Goal: Task Accomplishment & Management: Use online tool/utility

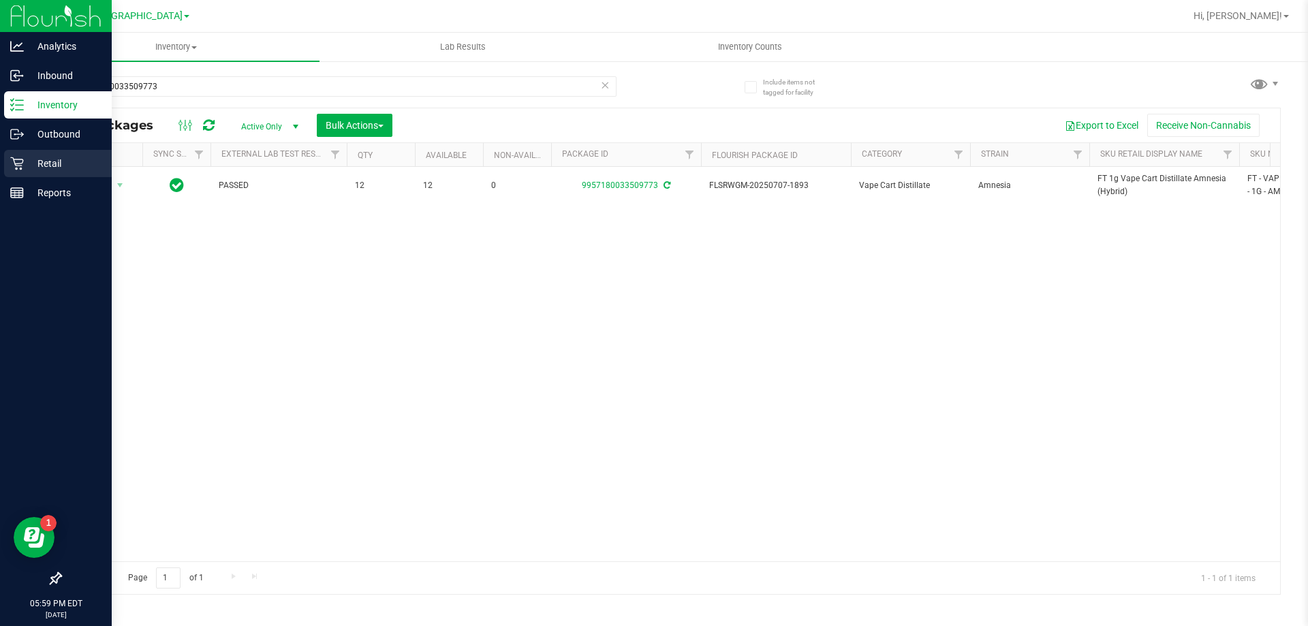
click at [31, 154] on div "Retail" at bounding box center [58, 163] width 108 height 27
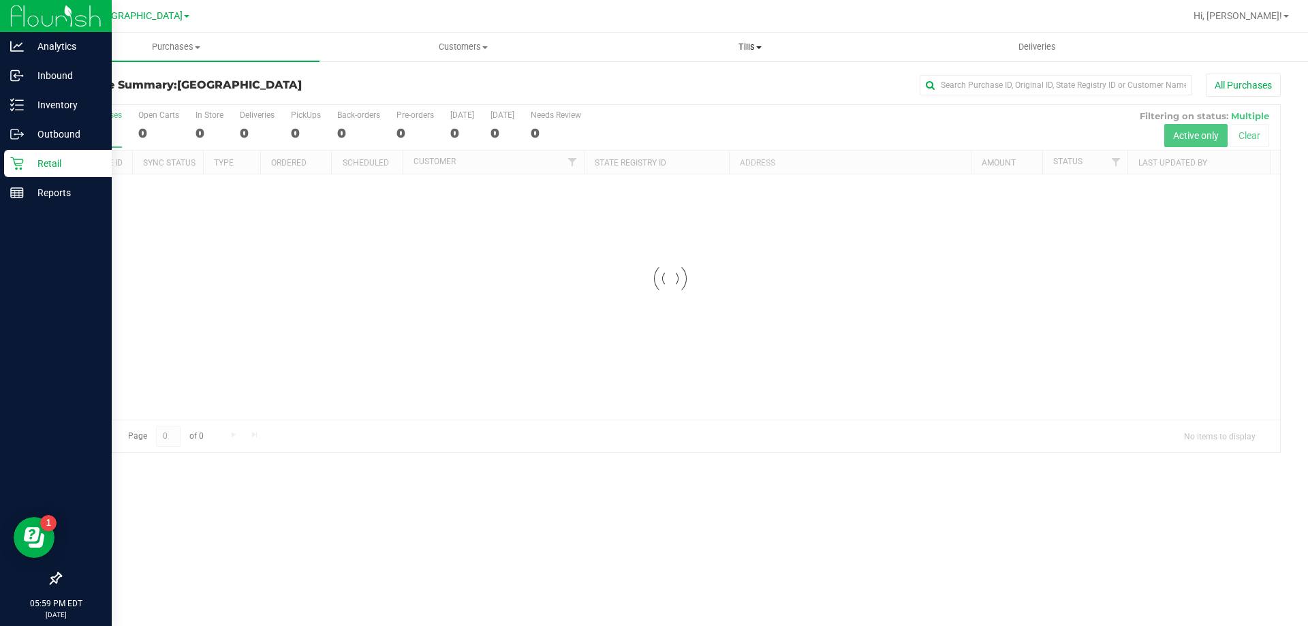
click at [740, 41] on span "Tills" at bounding box center [749, 47] width 285 height 12
click at [700, 82] on li "Manage tills" at bounding box center [749, 82] width 287 height 16
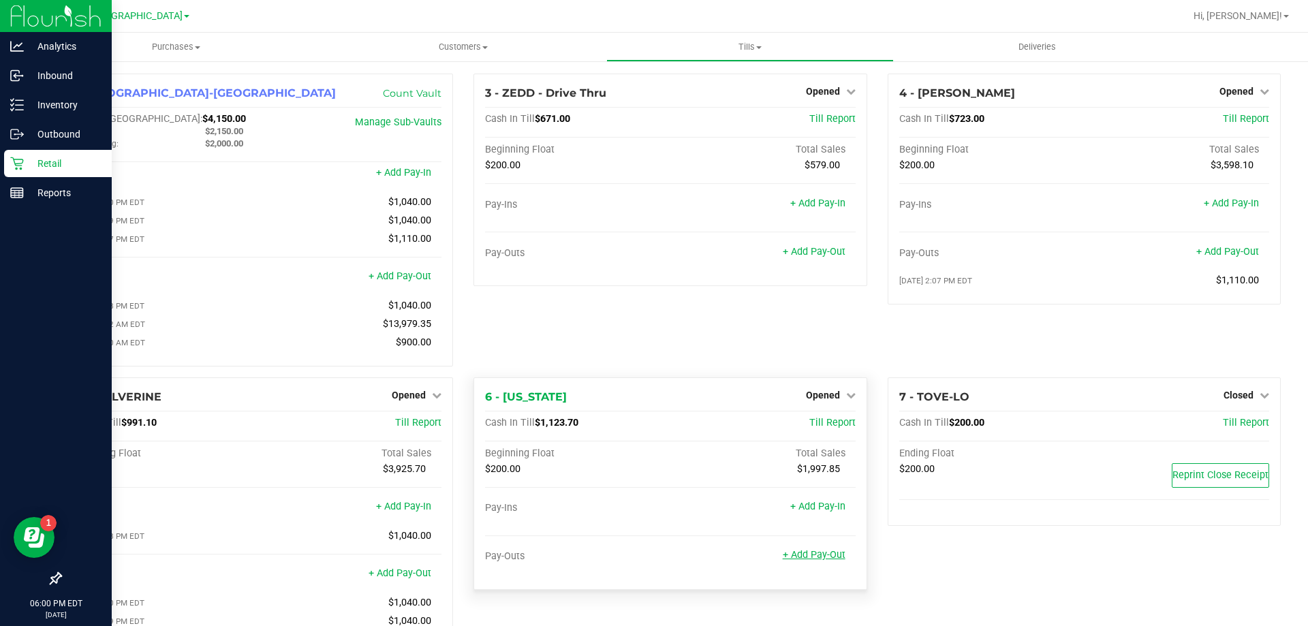
click at [813, 557] on link "+ Add Pay-Out" at bounding box center [814, 555] width 63 height 12
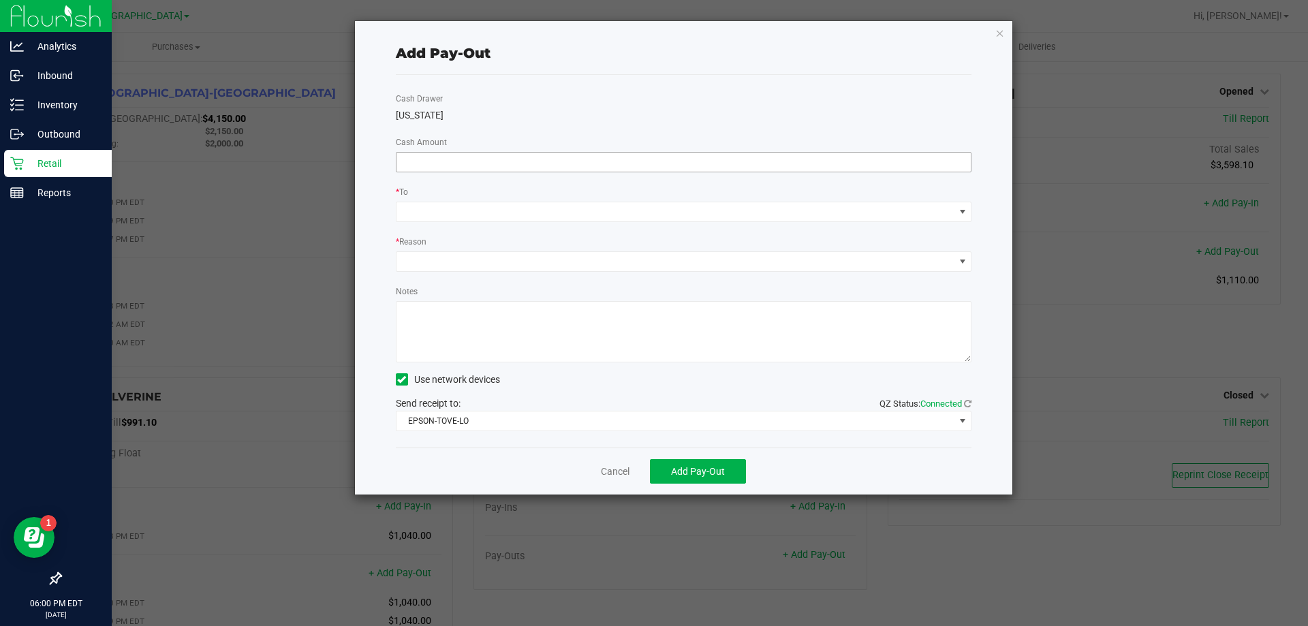
click at [533, 166] on input at bounding box center [683, 162] width 575 height 19
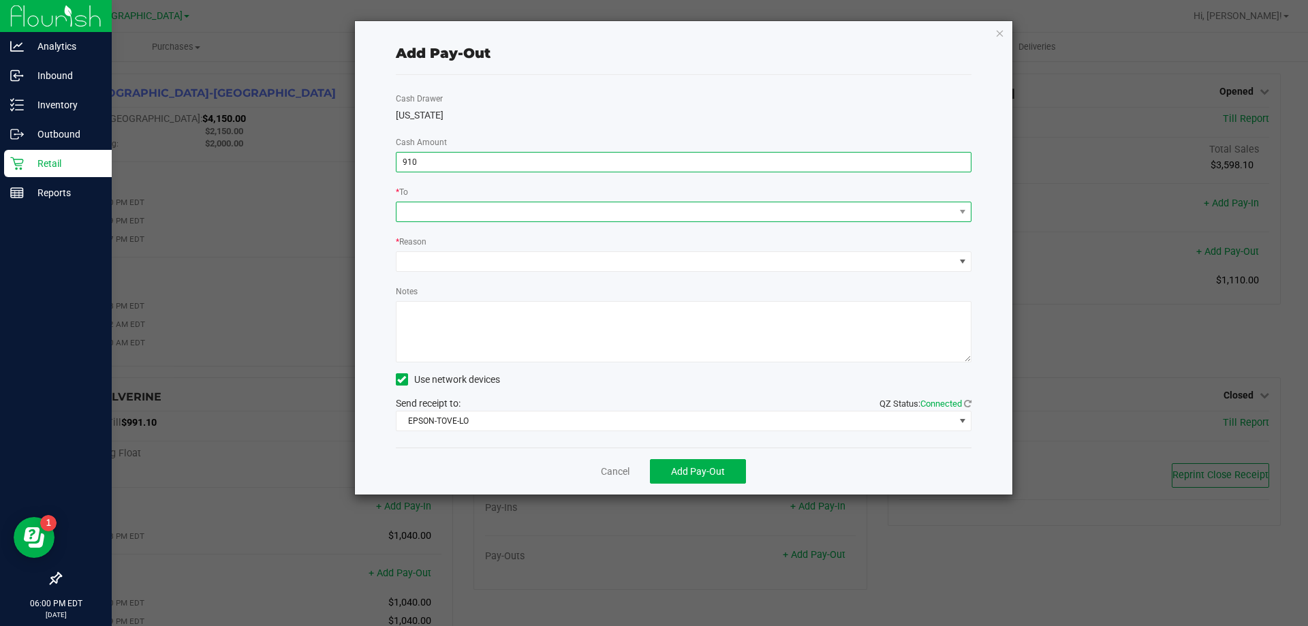
type input "$910.00"
click at [511, 219] on span at bounding box center [675, 211] width 558 height 19
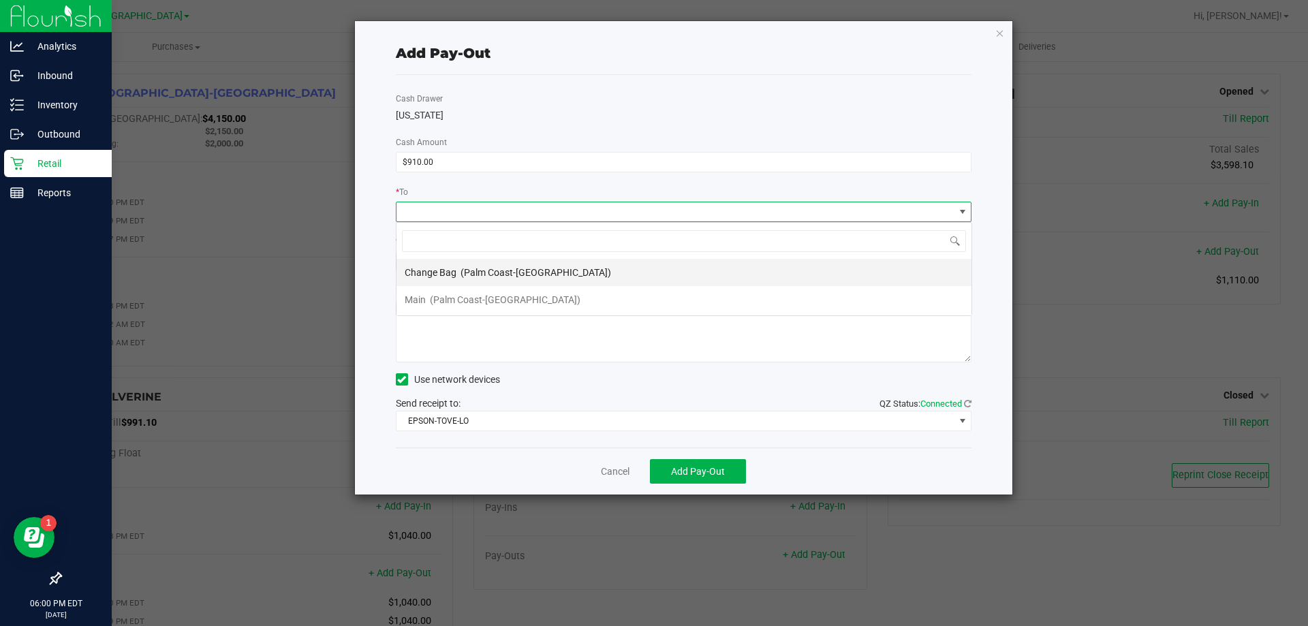
scroll to position [20, 576]
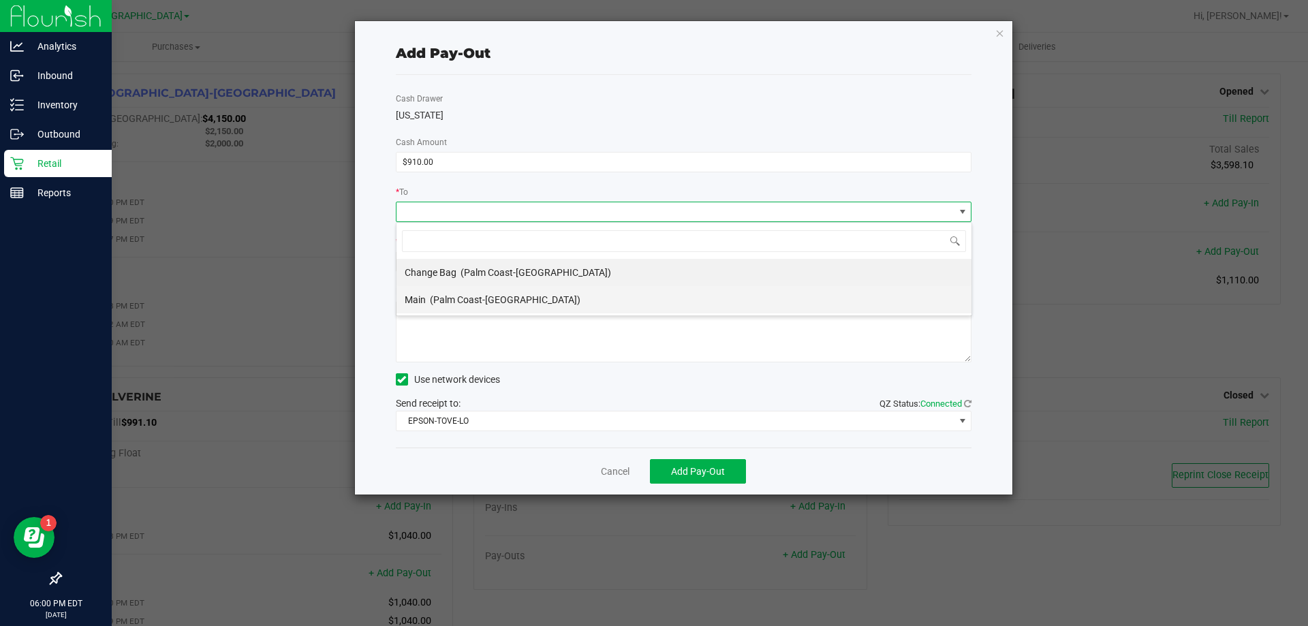
click at [471, 300] on span "(Palm Coast-[GEOGRAPHIC_DATA])" at bounding box center [505, 299] width 151 height 11
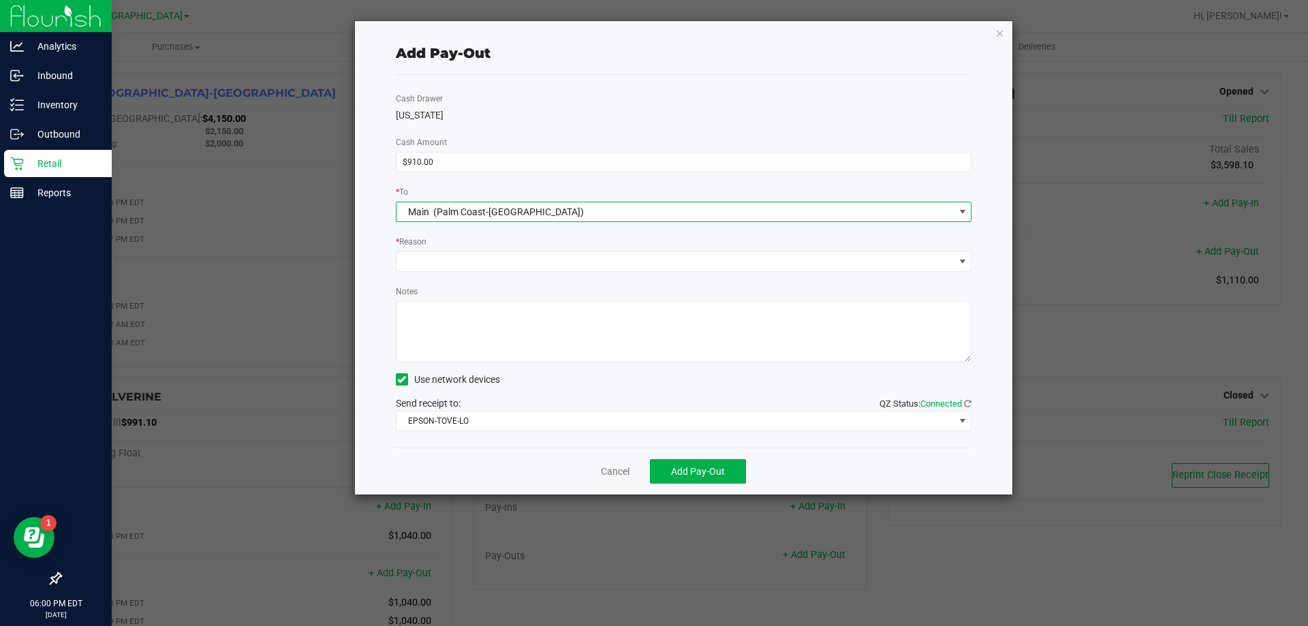
click at [471, 247] on div "* Reason" at bounding box center [684, 242] width 576 height 17
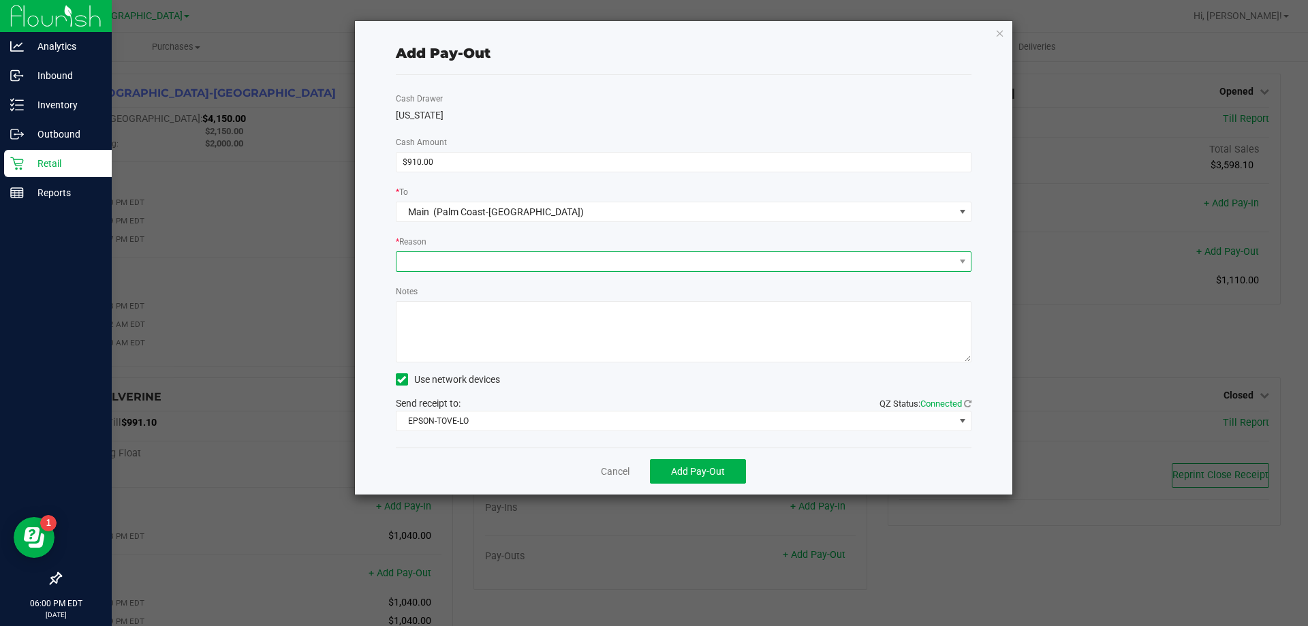
click at [468, 257] on span at bounding box center [675, 261] width 558 height 19
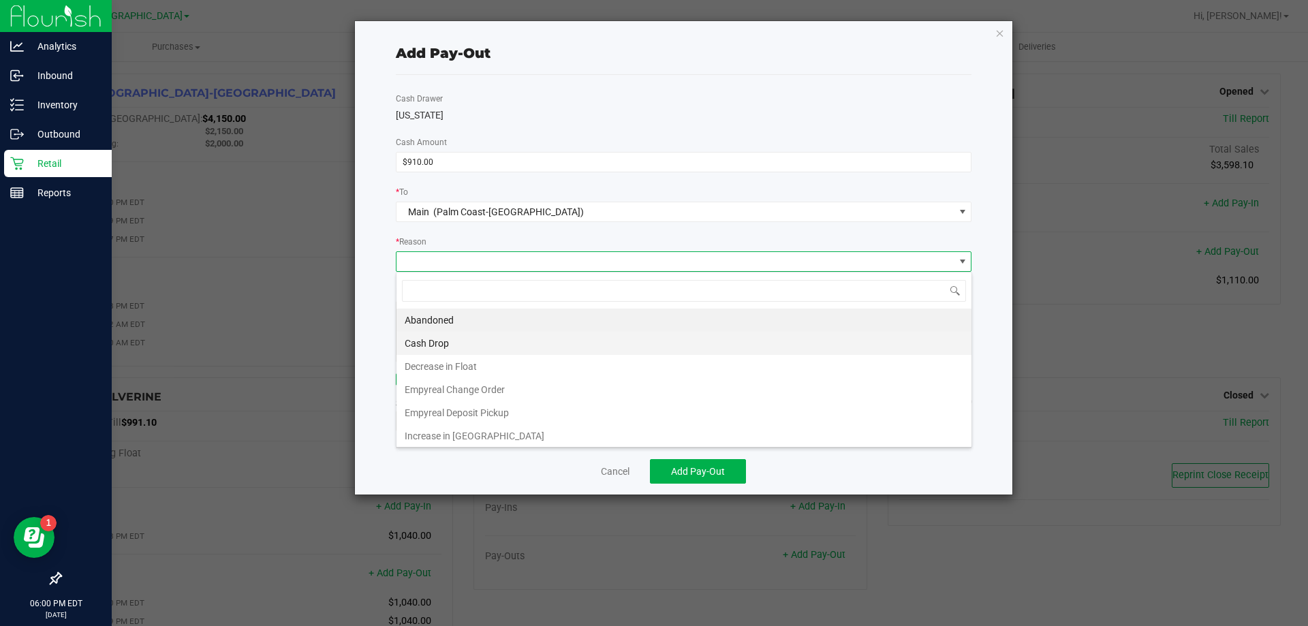
click at [441, 347] on li "Cash Drop" at bounding box center [683, 343] width 575 height 23
click at [451, 336] on textarea "Notes" at bounding box center [684, 331] width 576 height 61
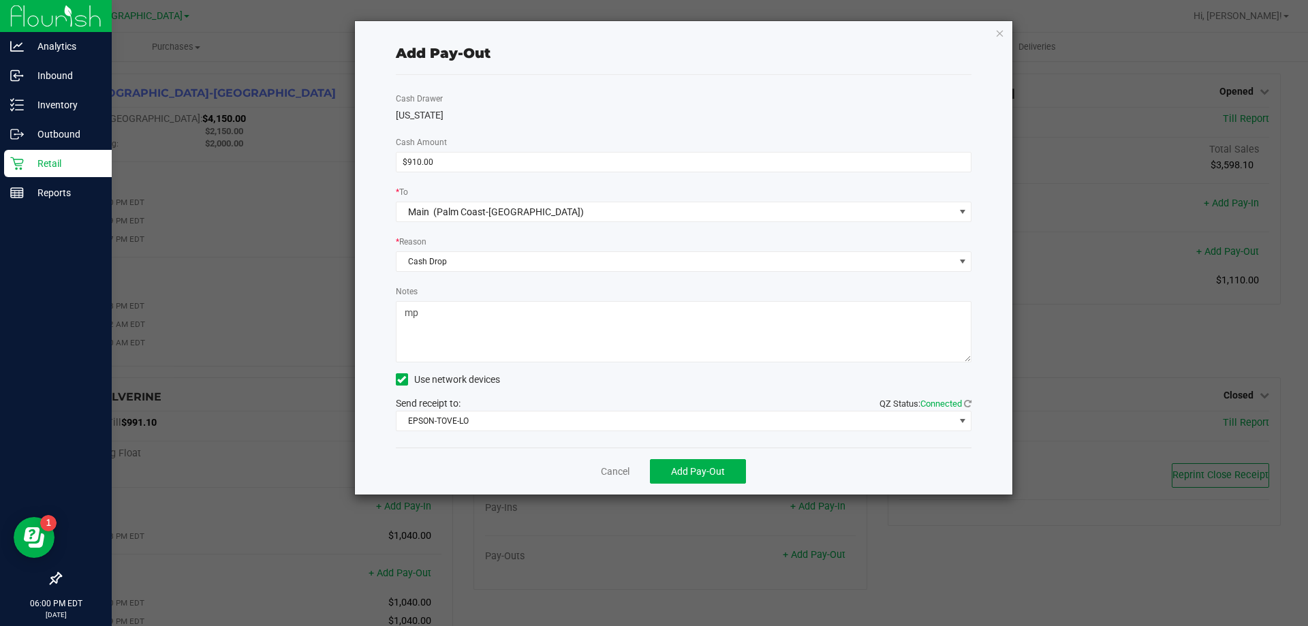
type textarea "mp"
click at [450, 433] on div "Cash Drawer [US_STATE] Cash Amount $910.00 * To Main (Palm Coast-Vault) * Reaso…" at bounding box center [684, 261] width 576 height 373
click at [454, 431] on div "Cash Drawer [US_STATE] Cash Amount $910.00 * To Main (Palm Coast-Vault) * Reaso…" at bounding box center [684, 261] width 576 height 373
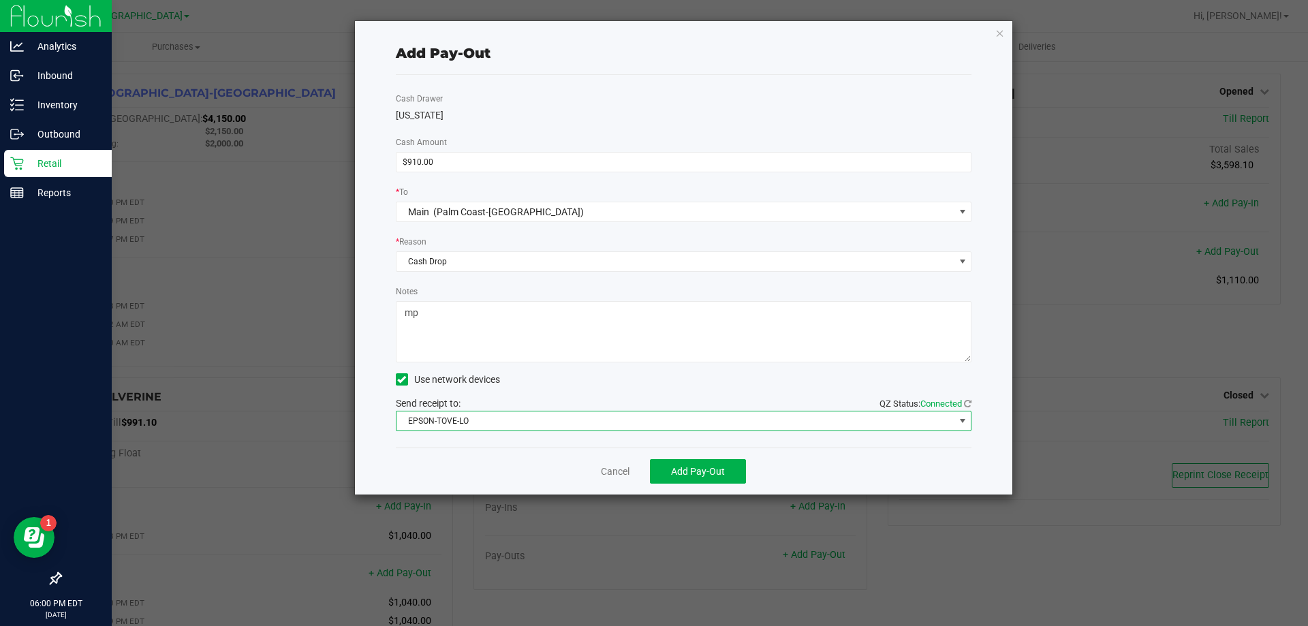
click at [456, 424] on span "EPSON-TOVE-LO" at bounding box center [675, 420] width 558 height 19
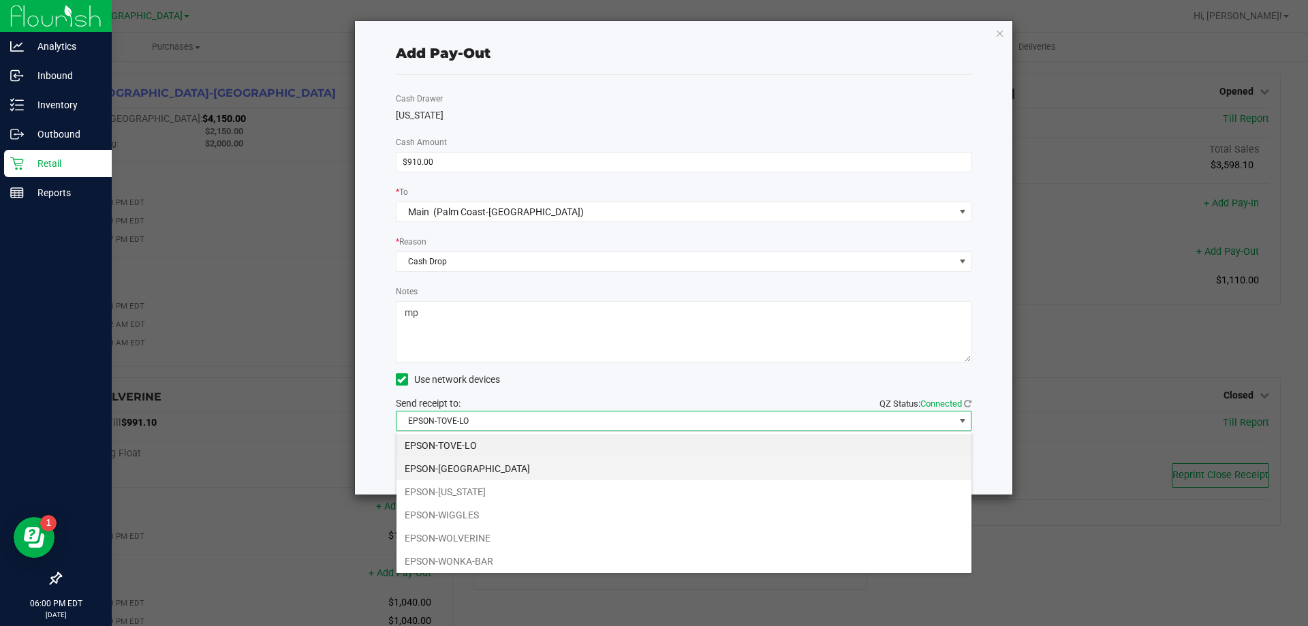
click at [467, 475] on li "EPSON-[GEOGRAPHIC_DATA]" at bounding box center [683, 468] width 575 height 23
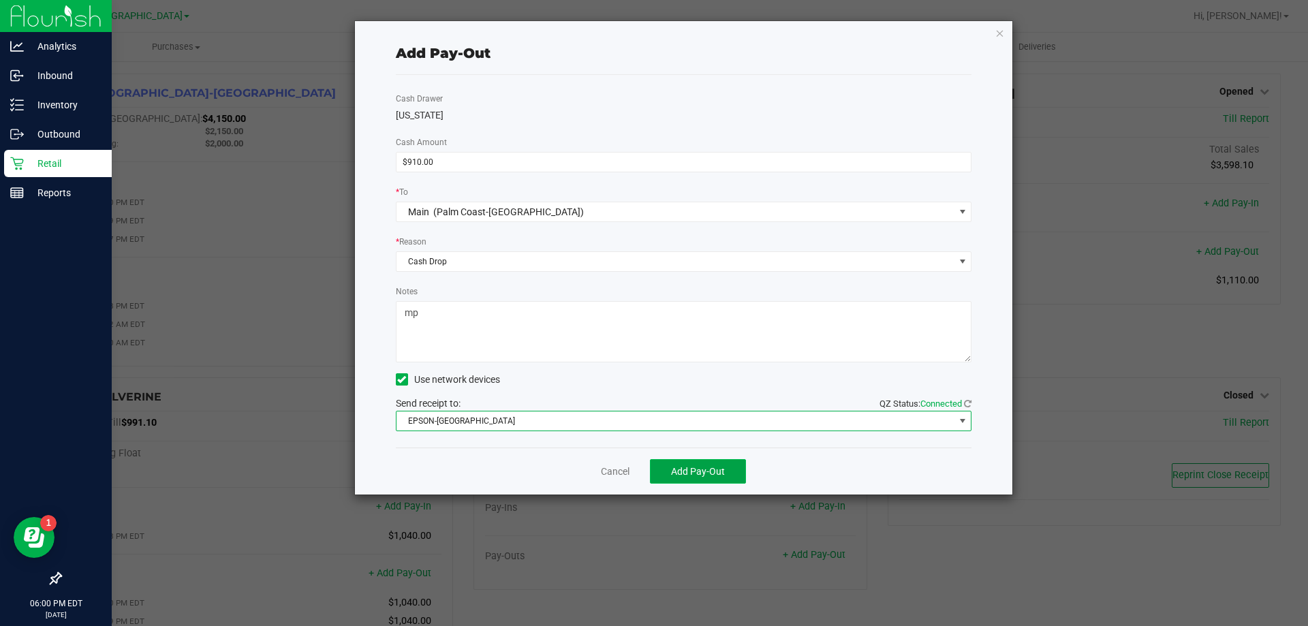
click at [728, 469] on button "Add Pay-Out" at bounding box center [698, 471] width 96 height 25
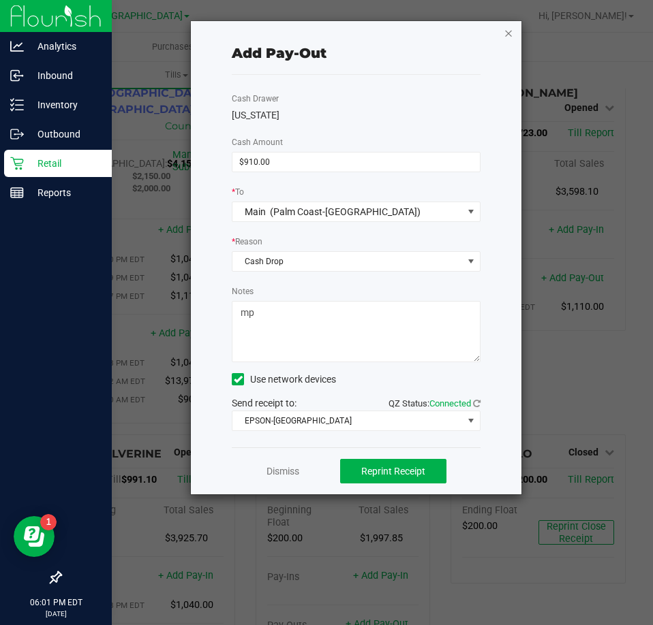
click at [510, 25] on icon "button" at bounding box center [508, 33] width 10 height 16
